Goal: Navigation & Orientation: Find specific page/section

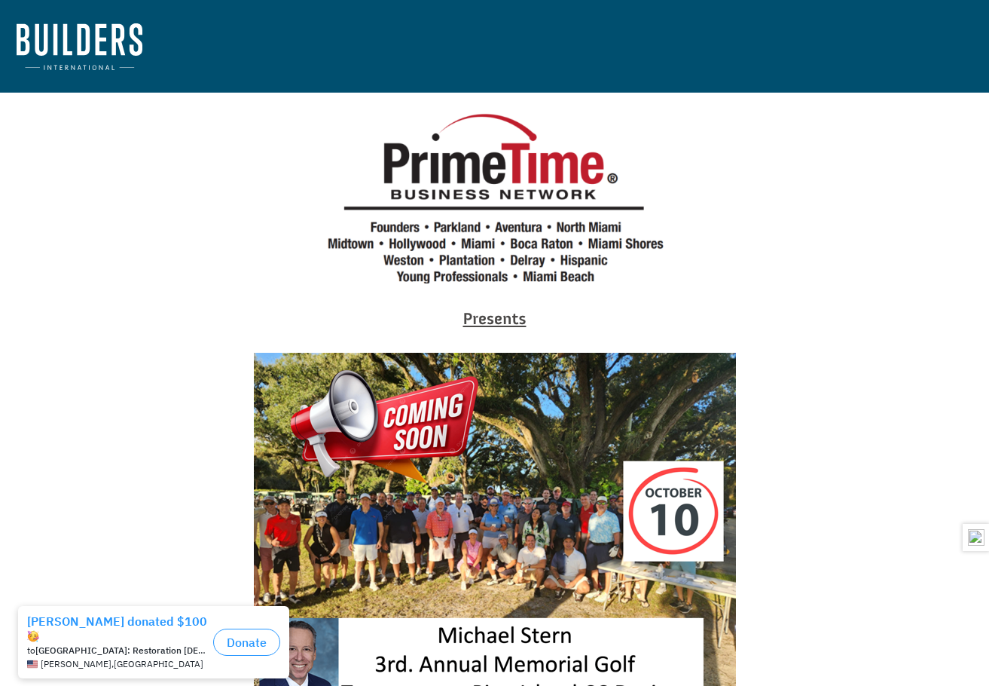
click at [62, 60] on img at bounding box center [80, 46] width 126 height 47
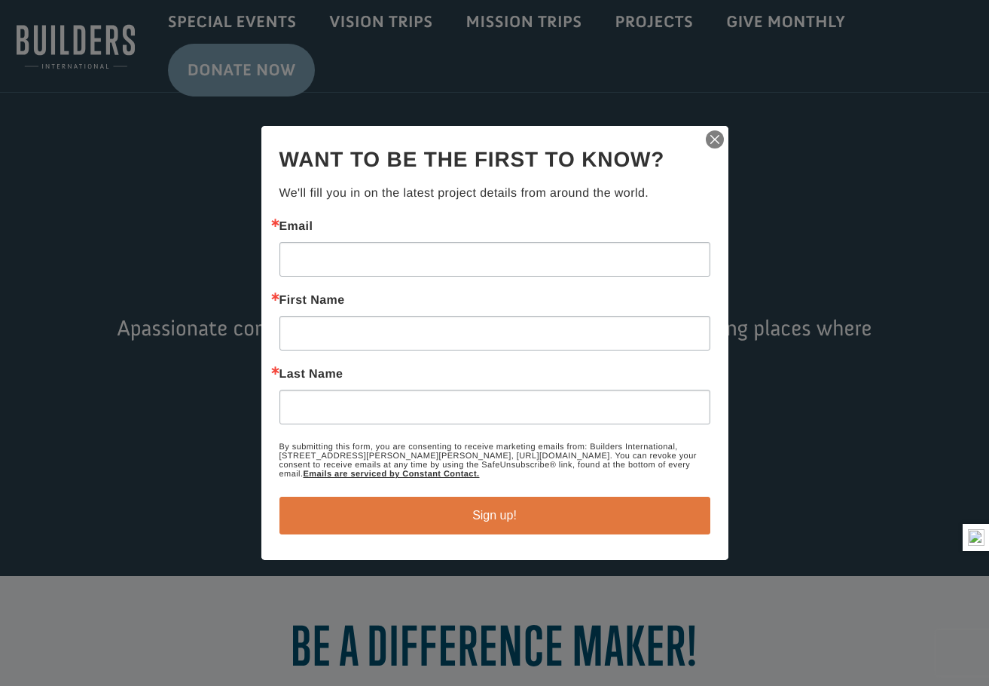
click at [707, 136] on img "button" at bounding box center [714, 139] width 21 height 21
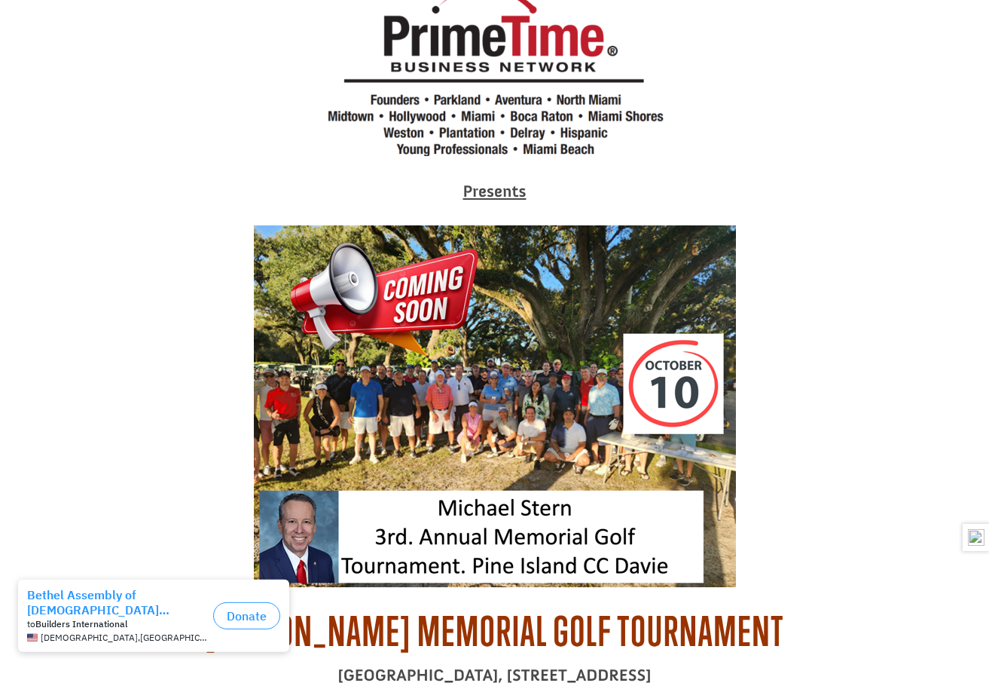
scroll to position [151, 0]
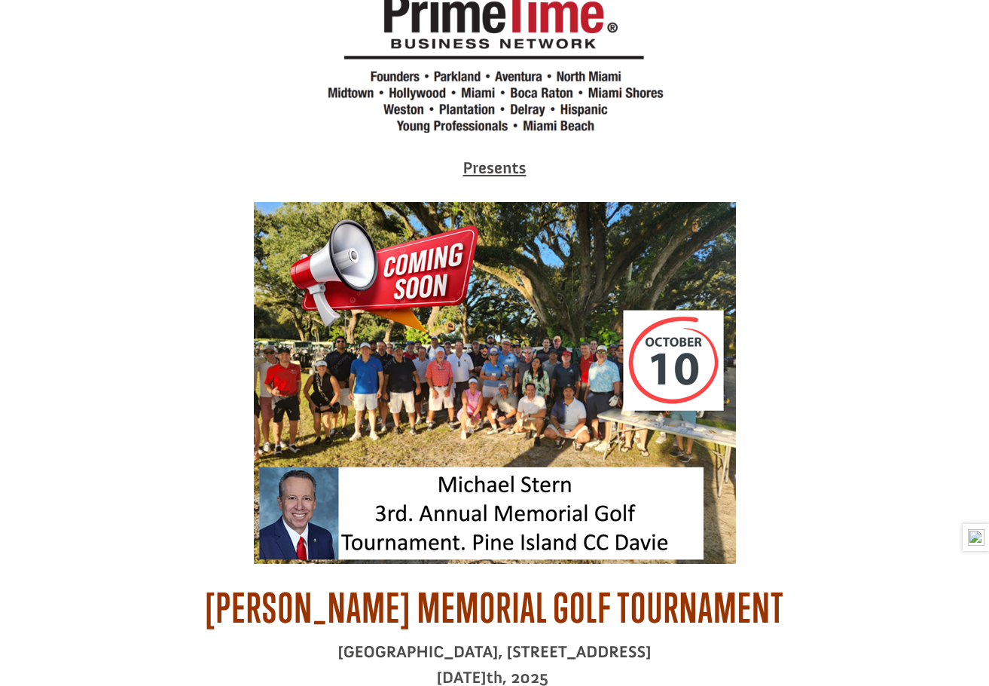
click at [542, 39] on img at bounding box center [495, 47] width 342 height 172
